Goal: Navigation & Orientation: Understand site structure

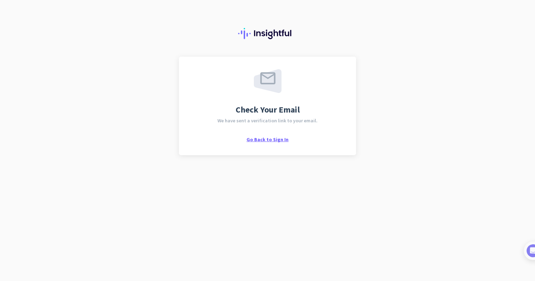
click at [268, 139] on span "Go Back to Sign In" at bounding box center [267, 140] width 42 height 6
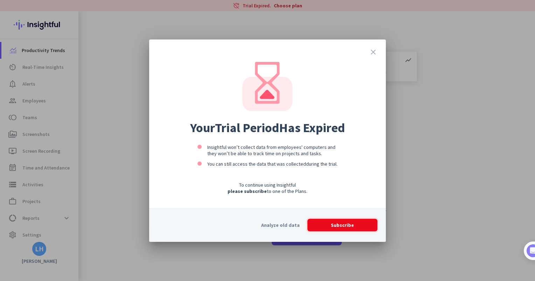
click at [348, 226] on span "Subscribe" at bounding box center [342, 225] width 23 height 7
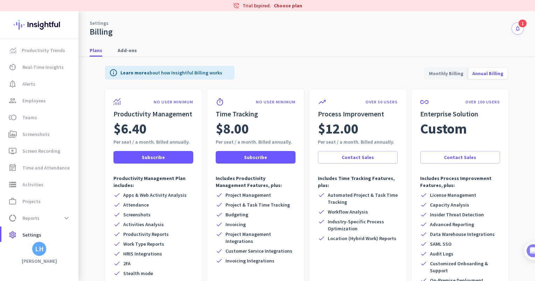
click at [515, 28] on icon "notifications" at bounding box center [518, 29] width 6 height 6
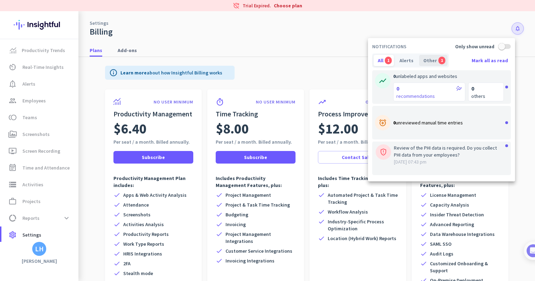
click at [428, 60] on div "Other 1" at bounding box center [433, 60] width 28 height 11
click at [382, 63] on div "All 1" at bounding box center [384, 60] width 20 height 11
click at [414, 26] on div at bounding box center [267, 140] width 535 height 281
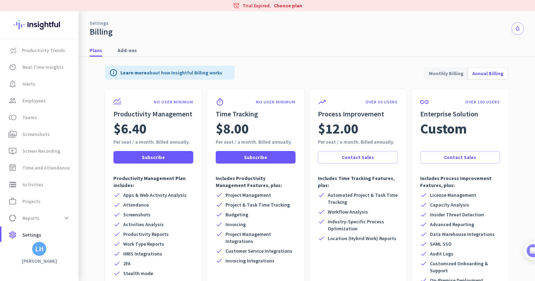
click at [442, 44] on div "Plans Add-ons" at bounding box center [306, 50] width 456 height 13
click at [451, 72] on span "Monthly Billing" at bounding box center [446, 73] width 43 height 17
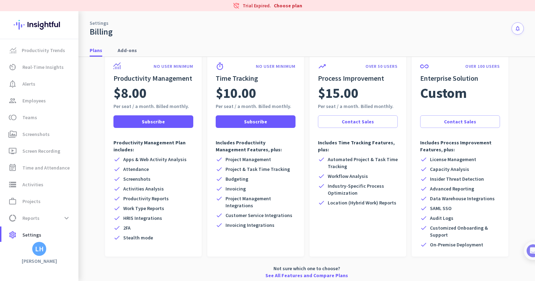
scroll to position [39, 0]
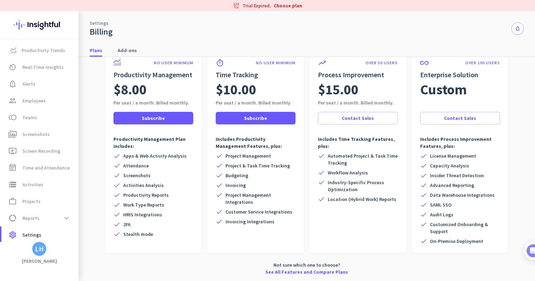
click at [515, 26] on icon "notifications" at bounding box center [518, 29] width 6 height 6
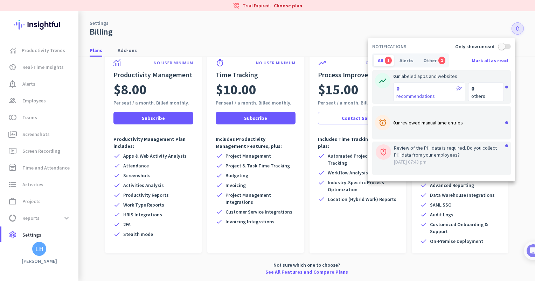
click at [427, 154] on p "Review of the PHI data is required. Do you collect PHI data from your employees?" at bounding box center [449, 152] width 110 height 14
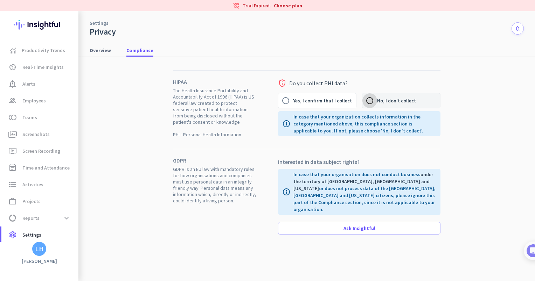
click at [374, 99] on input "No, I don’t collect" at bounding box center [369, 100] width 15 height 15
radio input "true"
click at [518, 27] on icon "notifications" at bounding box center [518, 29] width 6 height 6
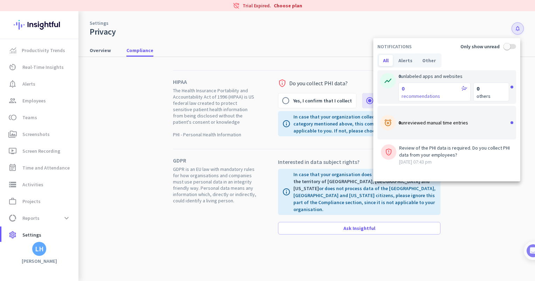
click at [454, 129] on div "alarm_add 0 unreviewed manual time entries" at bounding box center [446, 123] width 139 height 34
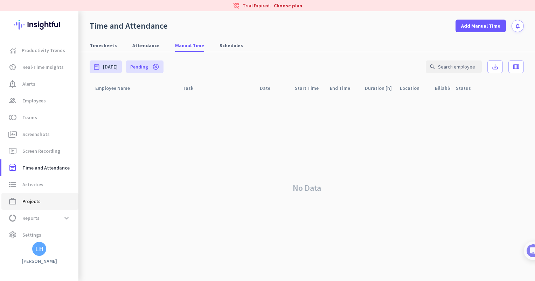
click at [32, 200] on span "Projects" at bounding box center [31, 201] width 18 height 8
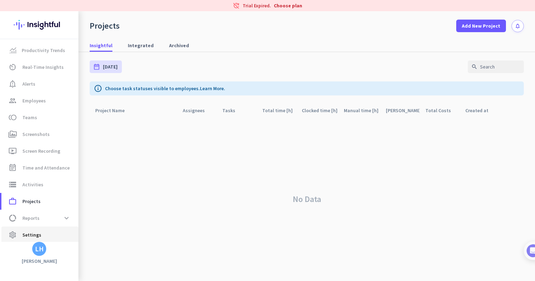
click at [35, 236] on span "Settings" at bounding box center [31, 235] width 19 height 8
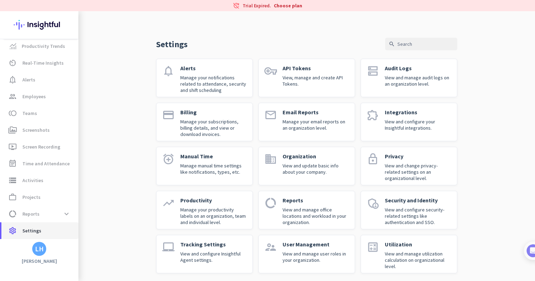
scroll to position [11, 0]
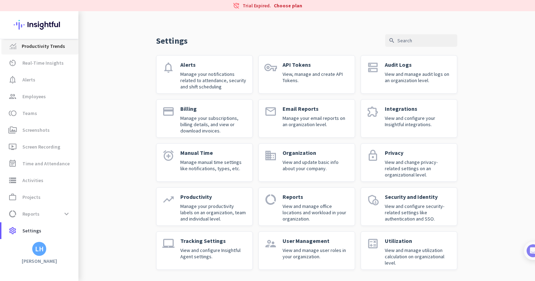
click at [53, 46] on span "Productivity Trends" at bounding box center [43, 46] width 43 height 8
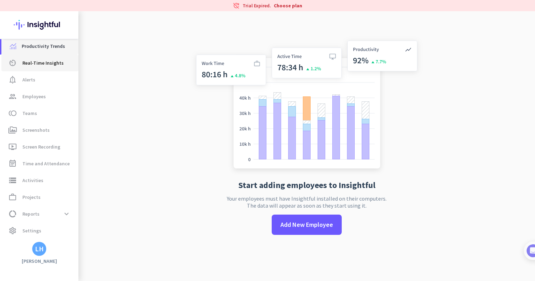
scroll to position [11, 0]
click at [50, 65] on span "Real-Time Insights" at bounding box center [42, 63] width 41 height 8
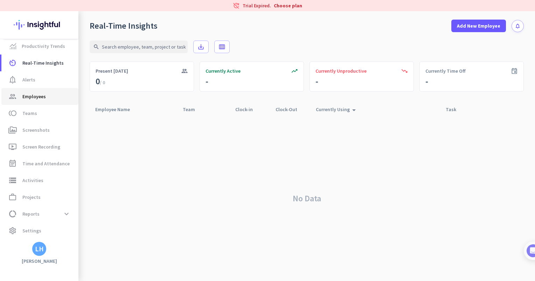
click at [46, 94] on span "group Employees" at bounding box center [40, 96] width 66 height 8
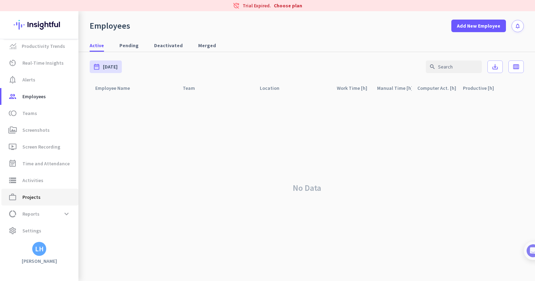
click at [36, 195] on span "Projects" at bounding box center [31, 197] width 18 height 8
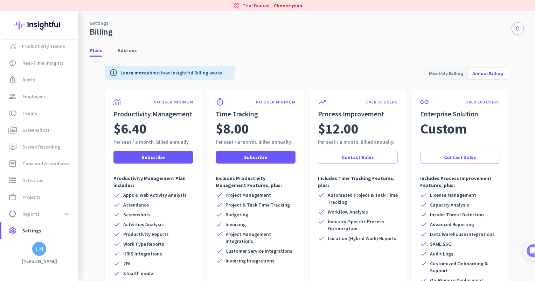
click at [515, 31] on icon "notifications" at bounding box center [518, 29] width 6 height 6
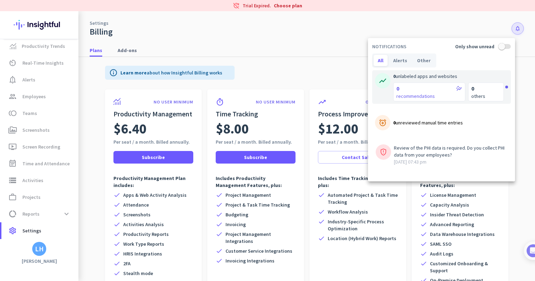
click at [311, 54] on div at bounding box center [267, 140] width 535 height 281
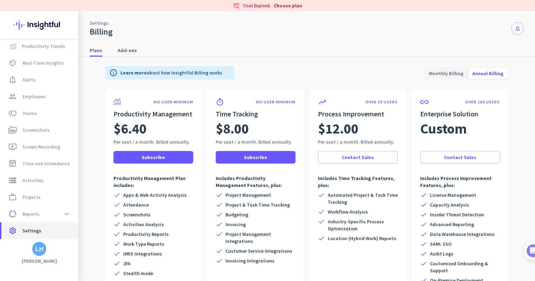
click at [29, 232] on span "Settings" at bounding box center [31, 231] width 19 height 8
